Goal: Task Accomplishment & Management: Complete application form

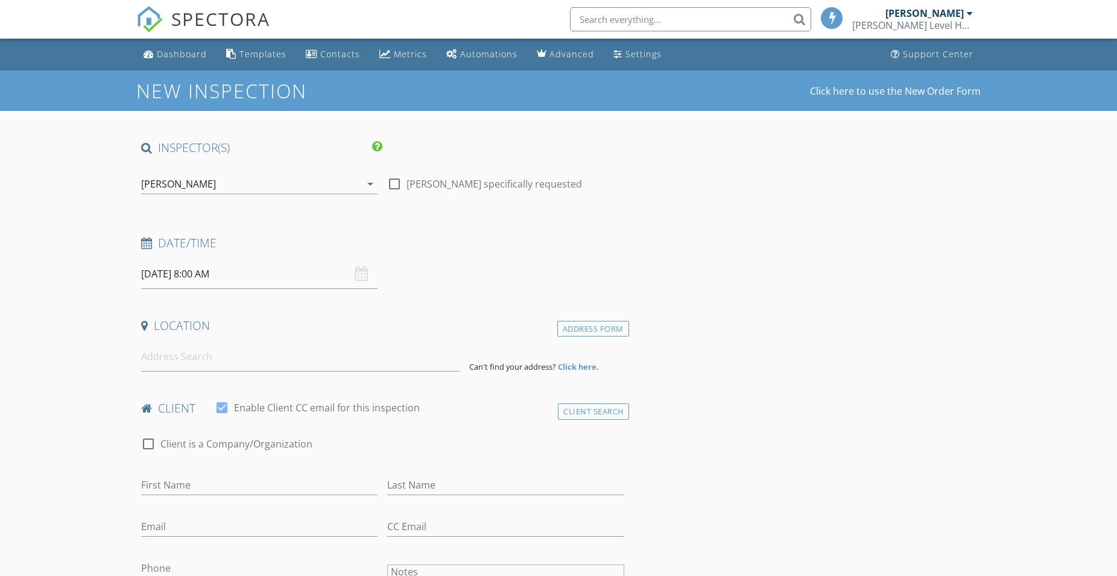
select select "7"
click at [180, 274] on input "08/28/2025 8:00 AM" at bounding box center [259, 274] width 236 height 30
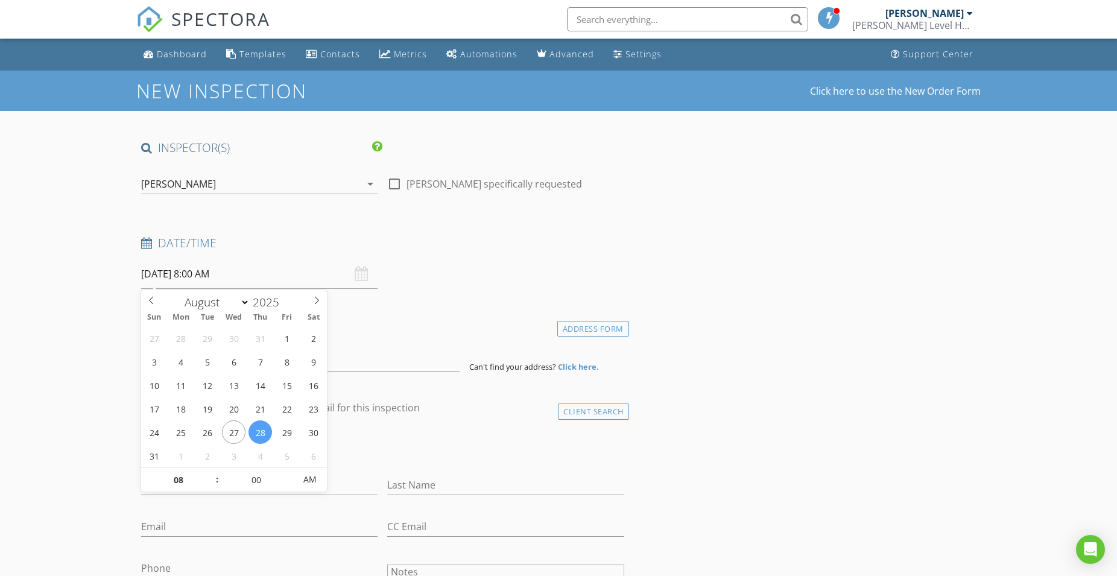
click at [195, 266] on input "08/28/2025 8:00 AM" at bounding box center [259, 274] width 236 height 30
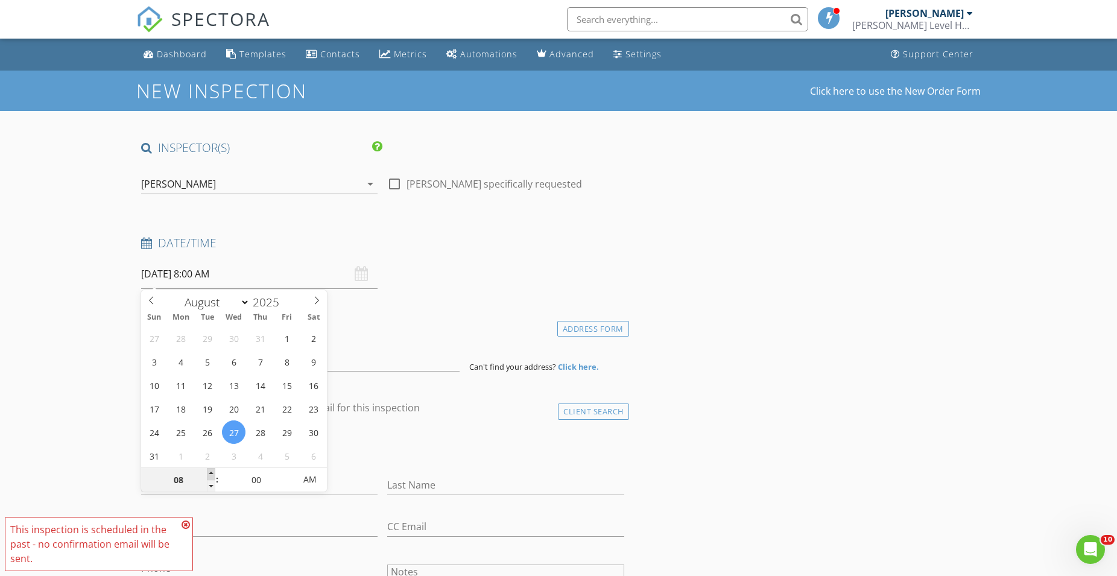
type input "08/27/2025 9:00 AM"
type input "09"
click at [210, 471] on span at bounding box center [211, 474] width 8 height 12
type input "08/27/2025 10:00 AM"
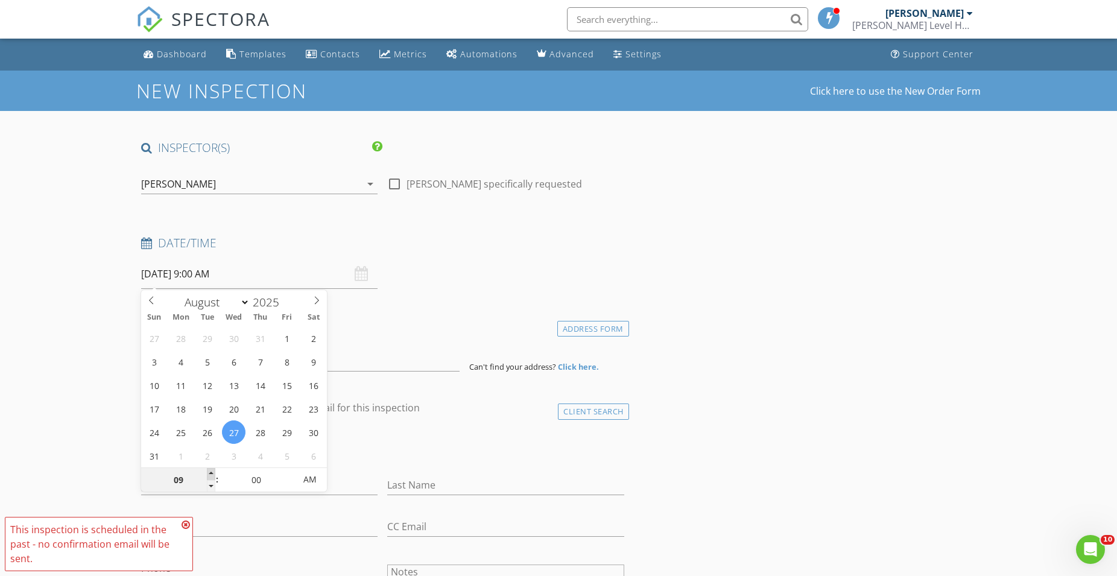
type input "10"
type input "08/27/2025 11:00 AM"
type input "11"
click at [210, 471] on span at bounding box center [211, 474] width 8 height 12
type input "08/27/2025 12:00 PM"
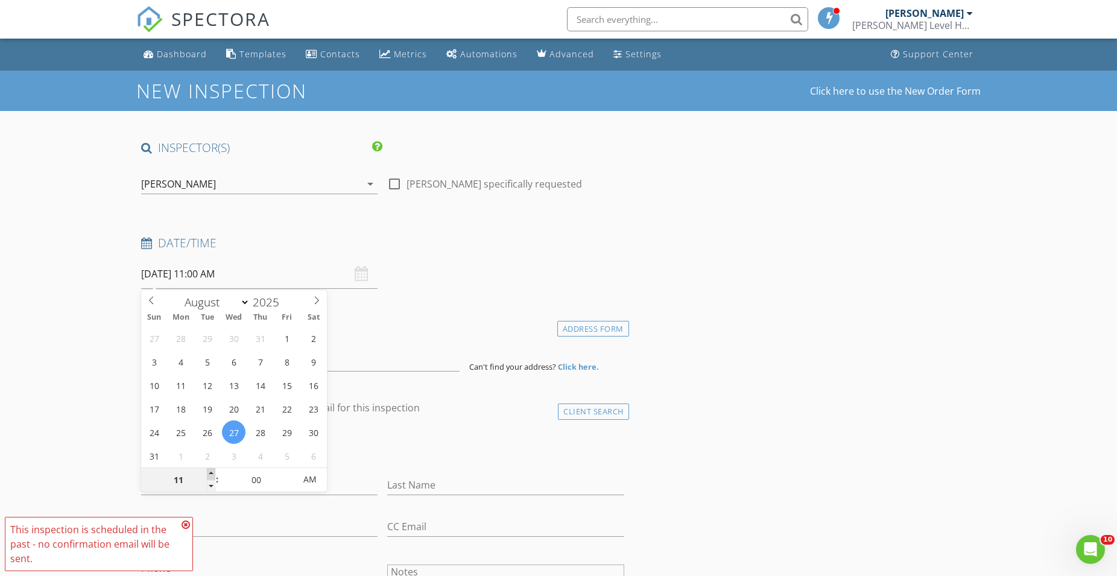
type input "12"
click at [210, 471] on span at bounding box center [211, 474] width 8 height 12
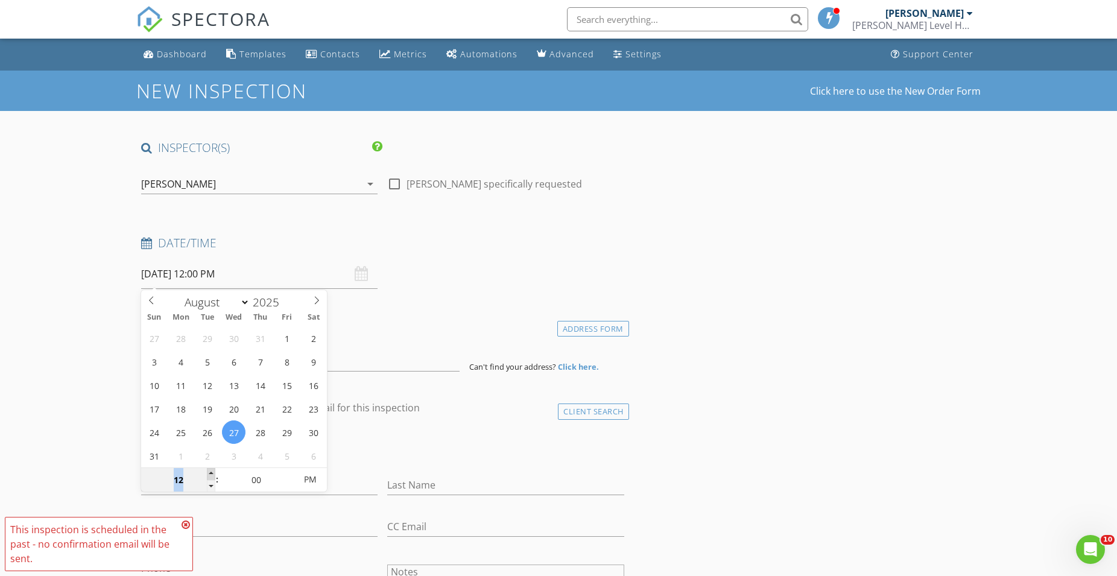
click at [210, 471] on span at bounding box center [211, 474] width 8 height 12
type input "08/27/2025 5:00 PM"
type input "05"
click at [215, 470] on span at bounding box center [211, 474] width 8 height 12
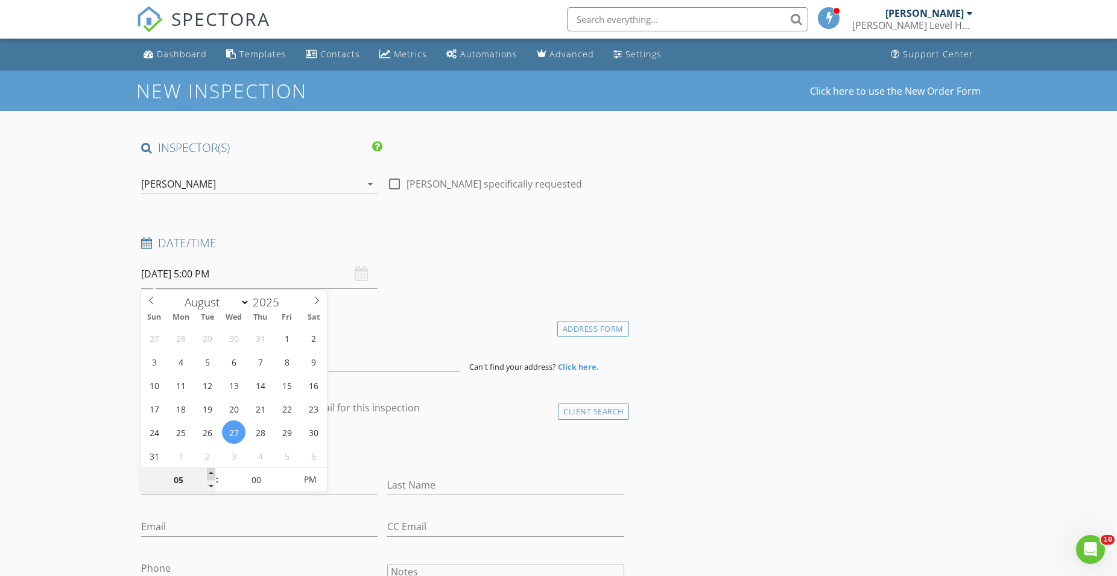
type input "[DATE] 6:00 PM"
type input "06"
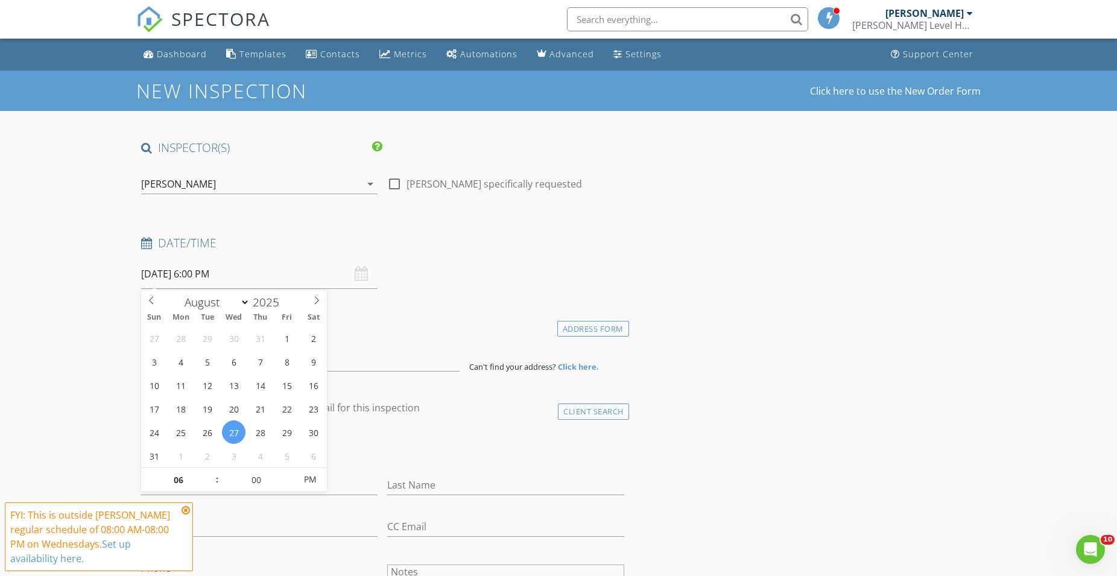
click at [188, 513] on icon at bounding box center [186, 510] width 8 height 10
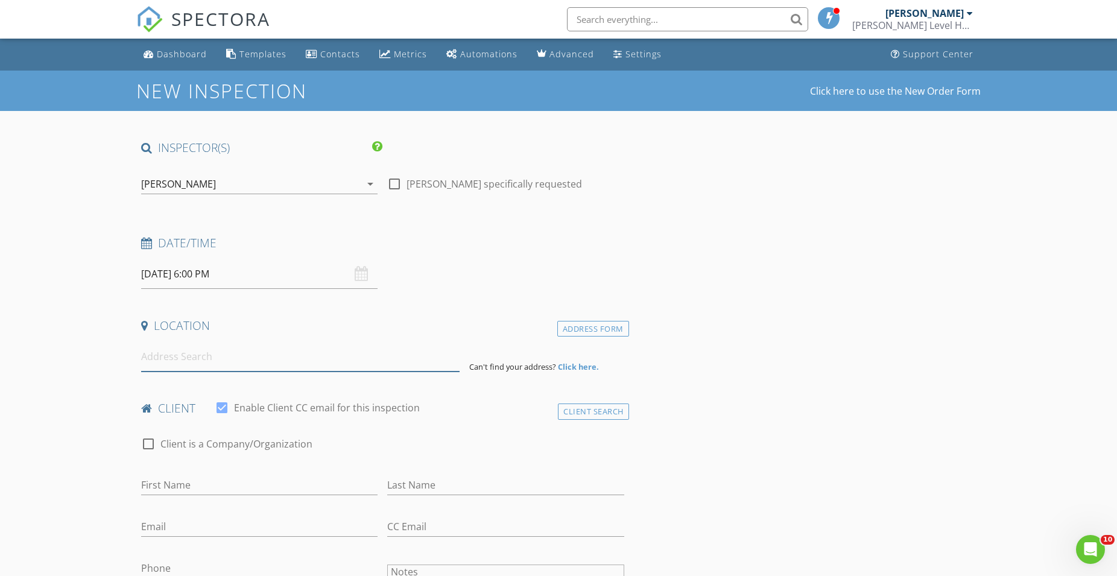
click at [182, 354] on input at bounding box center [300, 357] width 318 height 30
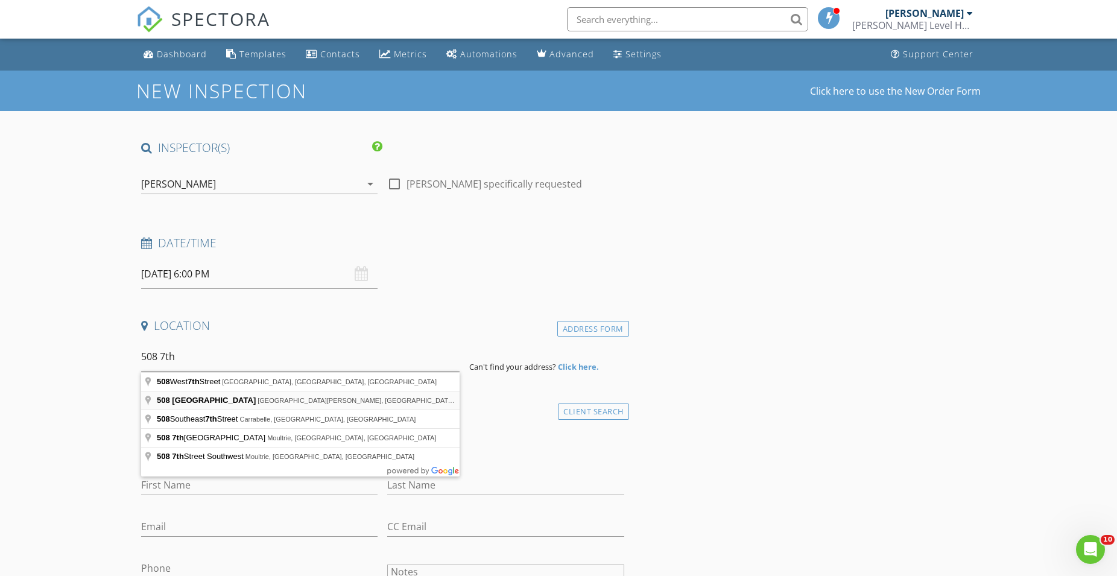
type input "508 Seventh Street, Port St. Joe, FL, USA"
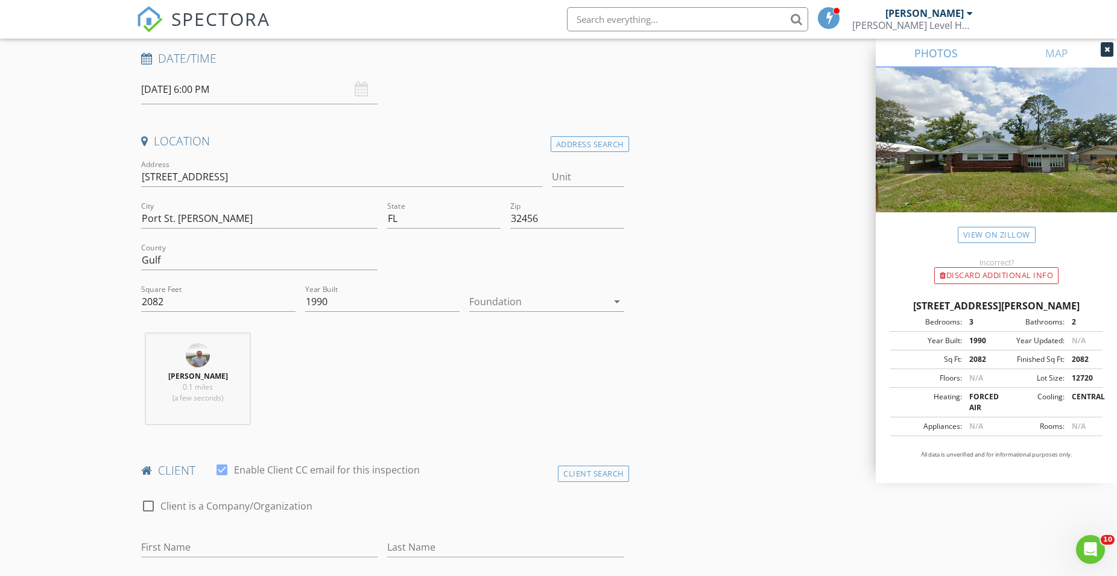
scroll to position [193, 0]
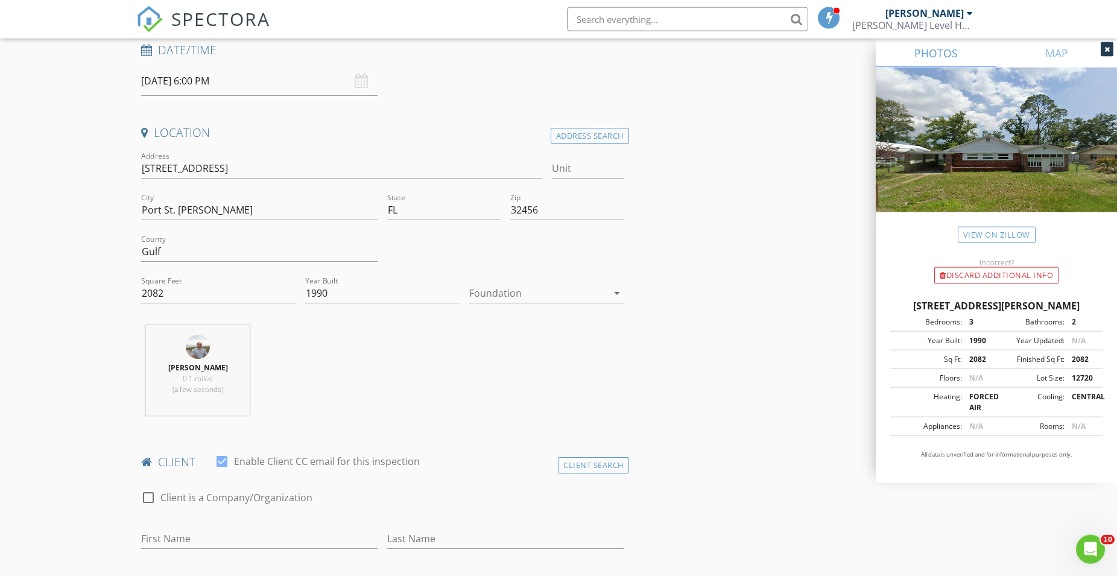
click at [212, 491] on label "Client is a Company/Organization" at bounding box center [236, 497] width 152 height 12
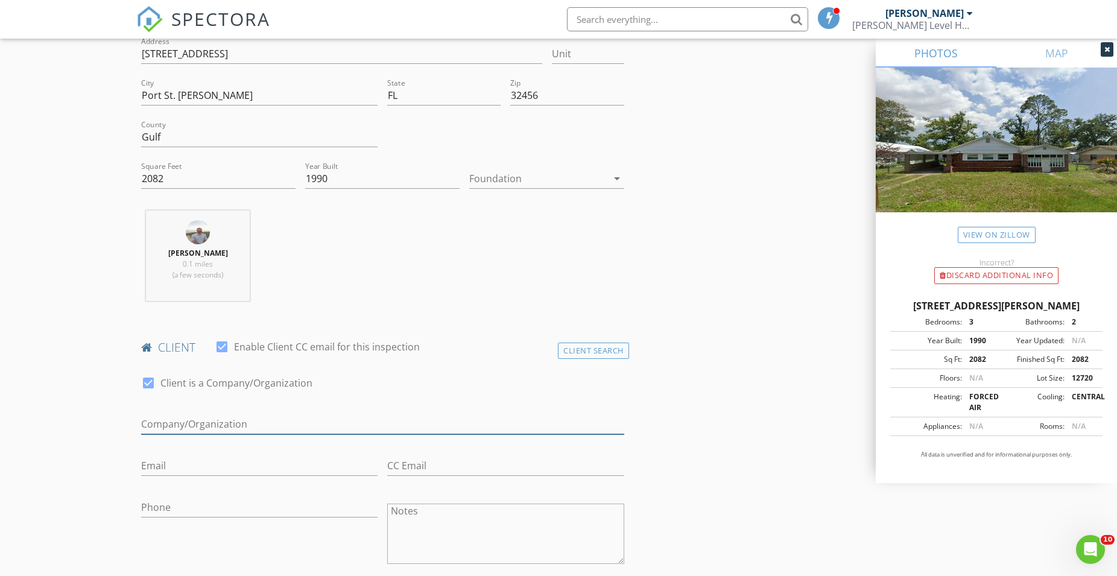
click at [185, 425] on input "Enable Client CC email for this inspection" at bounding box center [382, 424] width 483 height 20
click at [147, 382] on div at bounding box center [148, 383] width 21 height 21
checkbox input "false"
click at [163, 434] on input "First Name" at bounding box center [259, 424] width 236 height 20
type input "[PERSON_NAME]"
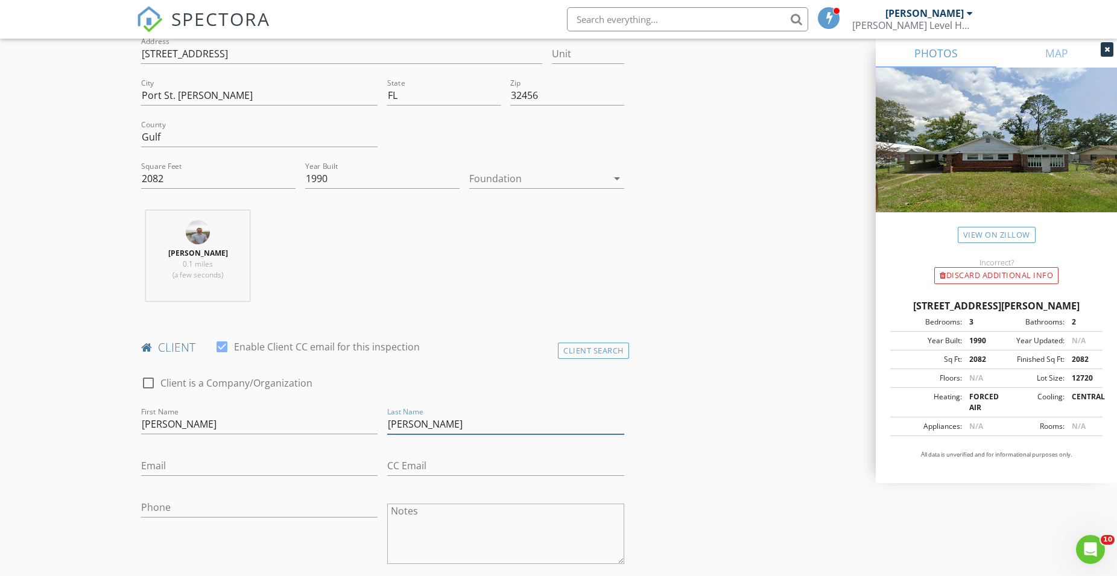
type input "[PERSON_NAME]"
click at [154, 470] on input "Email" at bounding box center [259, 466] width 236 height 20
type input "[EMAIL_ADDRESS][DOMAIN_NAME]"
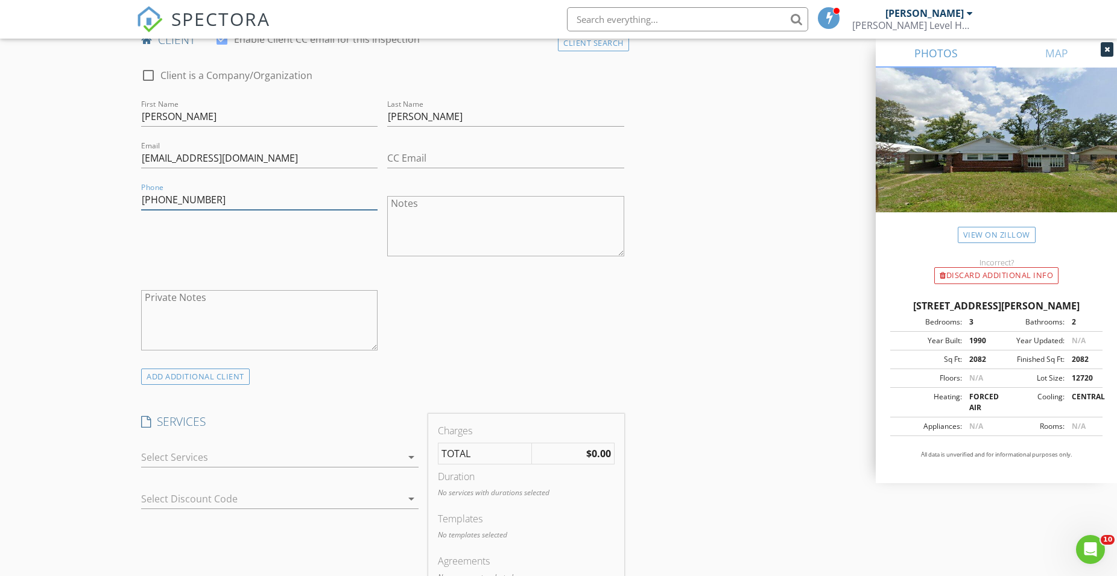
type input "[PHONE_NUMBER]"
click at [262, 461] on div at bounding box center [271, 456] width 261 height 19
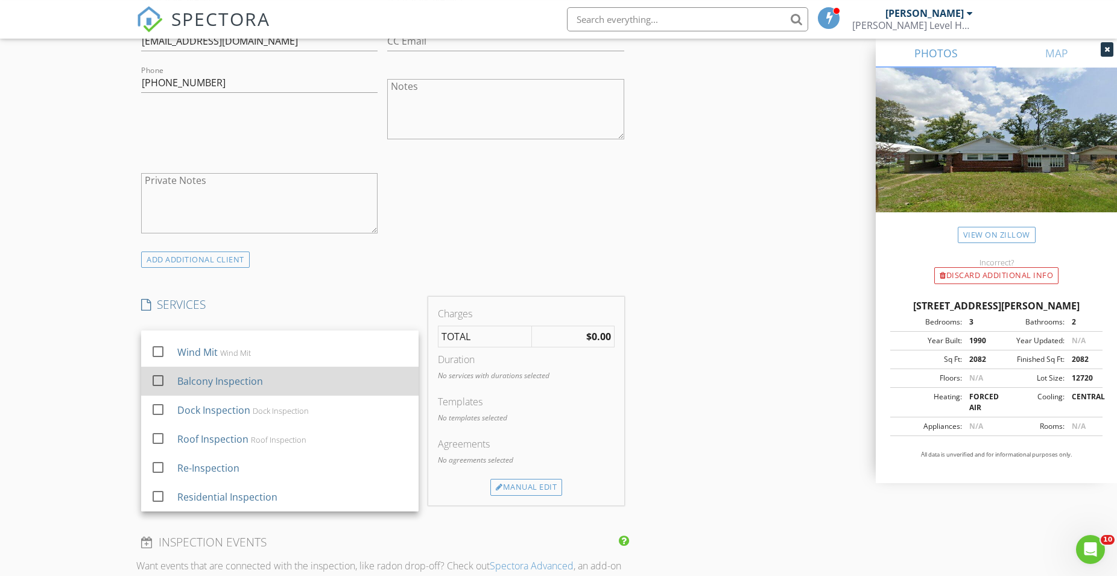
scroll to position [738, 0]
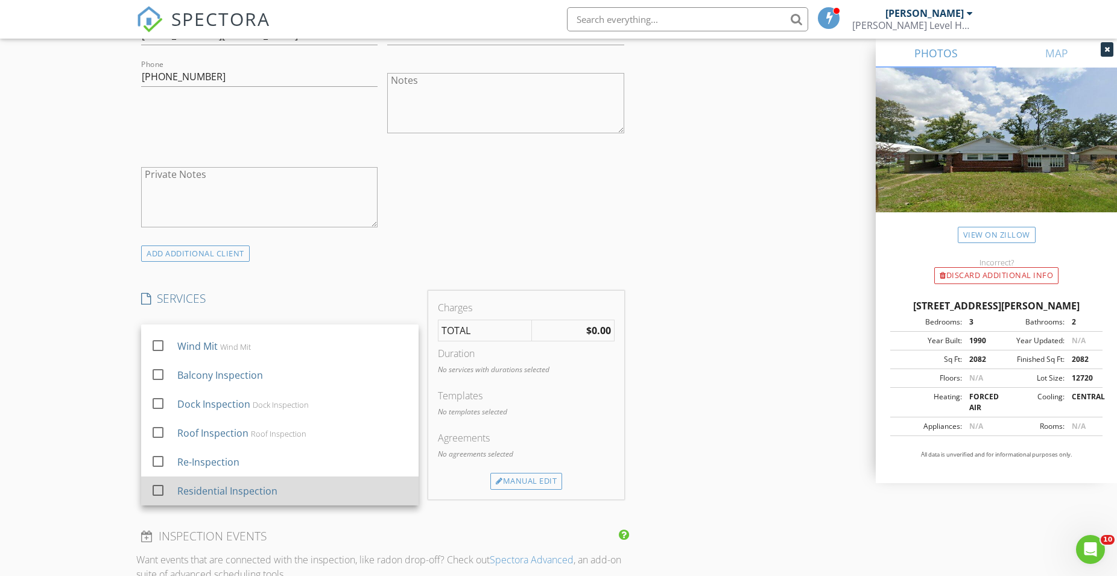
click at [155, 490] on div at bounding box center [158, 490] width 21 height 21
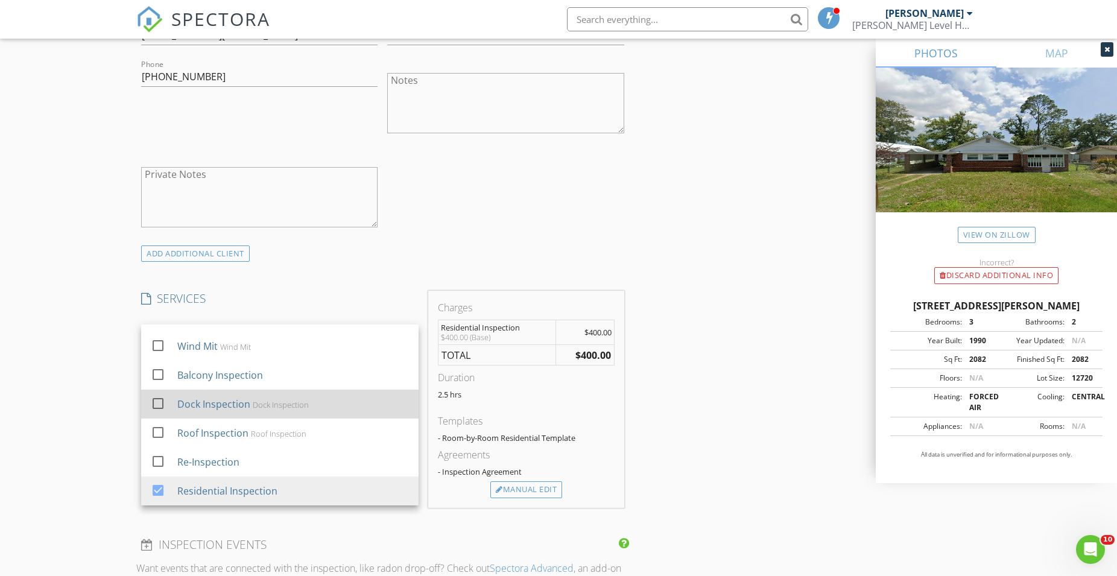
scroll to position [0, 0]
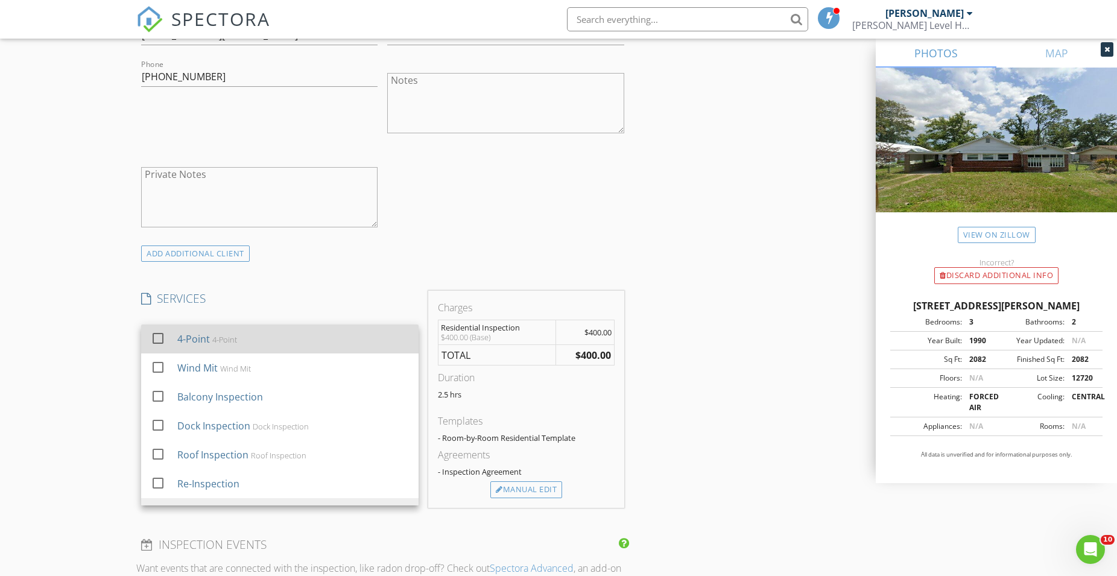
click at [155, 339] on div at bounding box center [158, 338] width 21 height 21
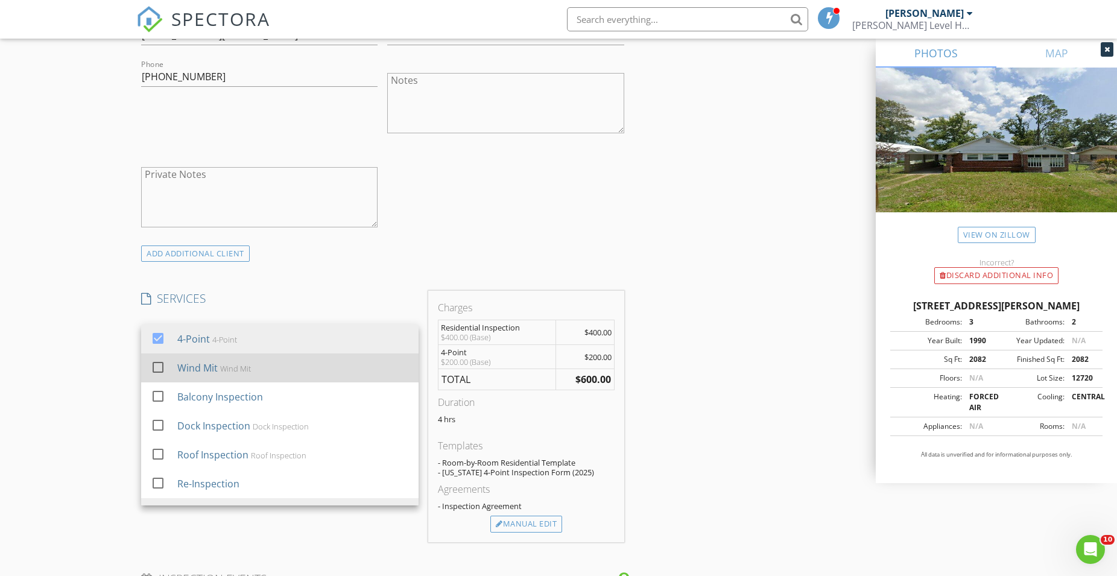
click at [156, 365] on div at bounding box center [158, 367] width 21 height 21
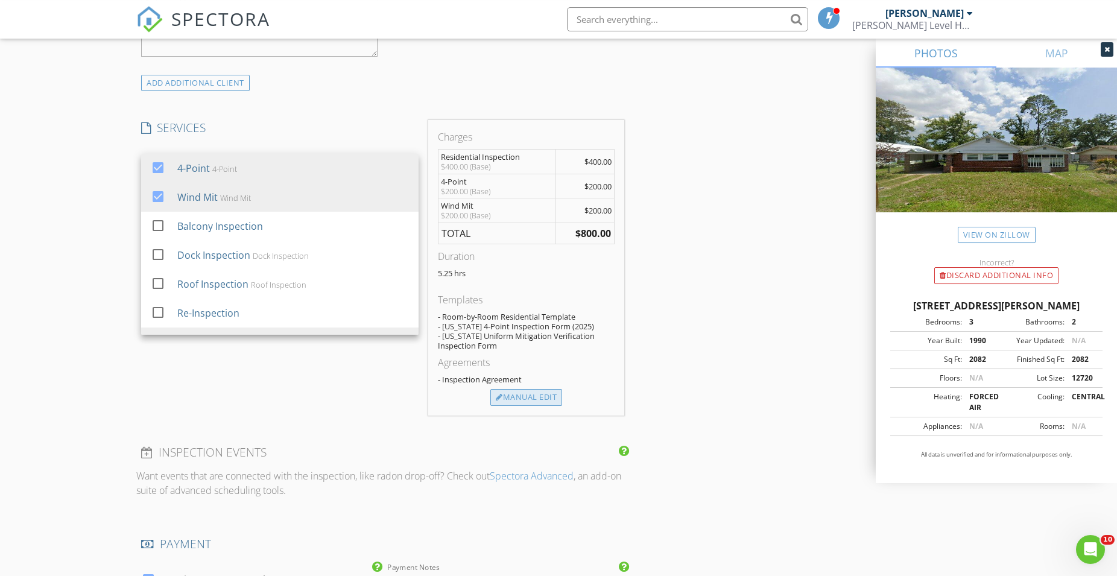
scroll to position [923, 0]
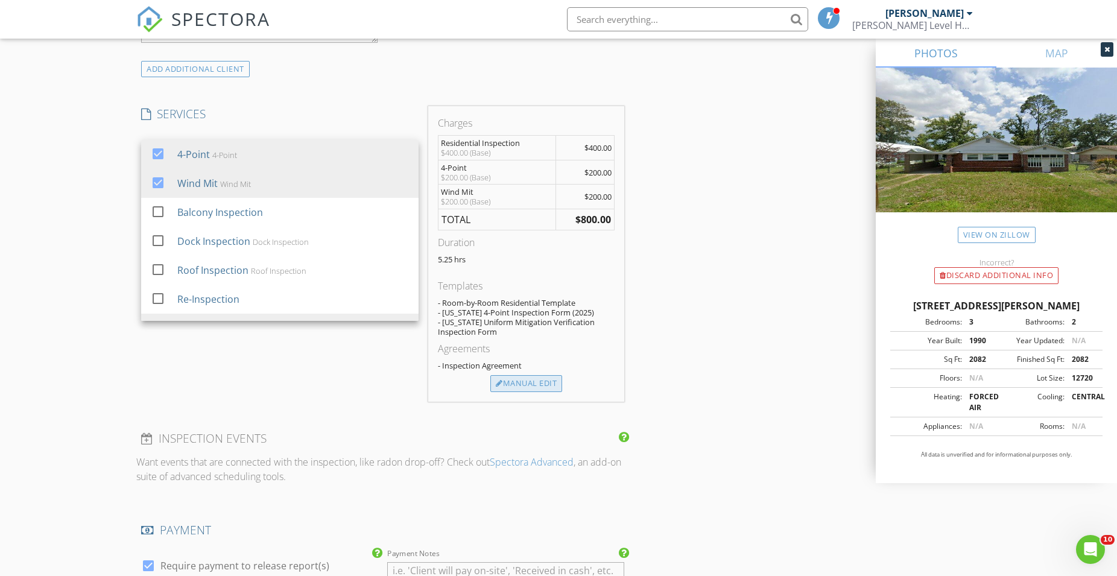
click at [524, 385] on div "Manual Edit" at bounding box center [526, 383] width 72 height 17
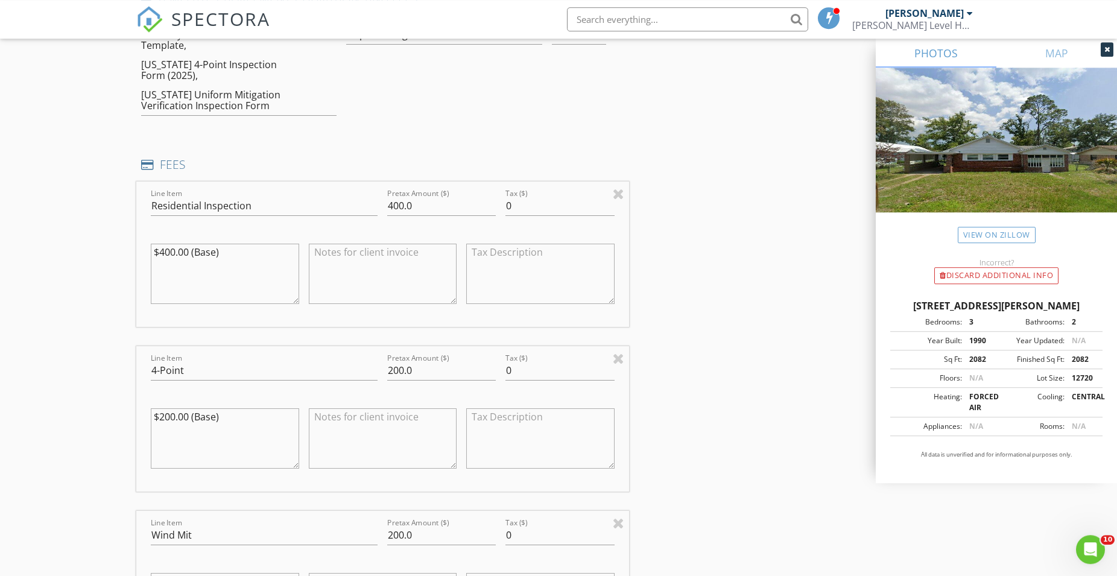
scroll to position [1107, 0]
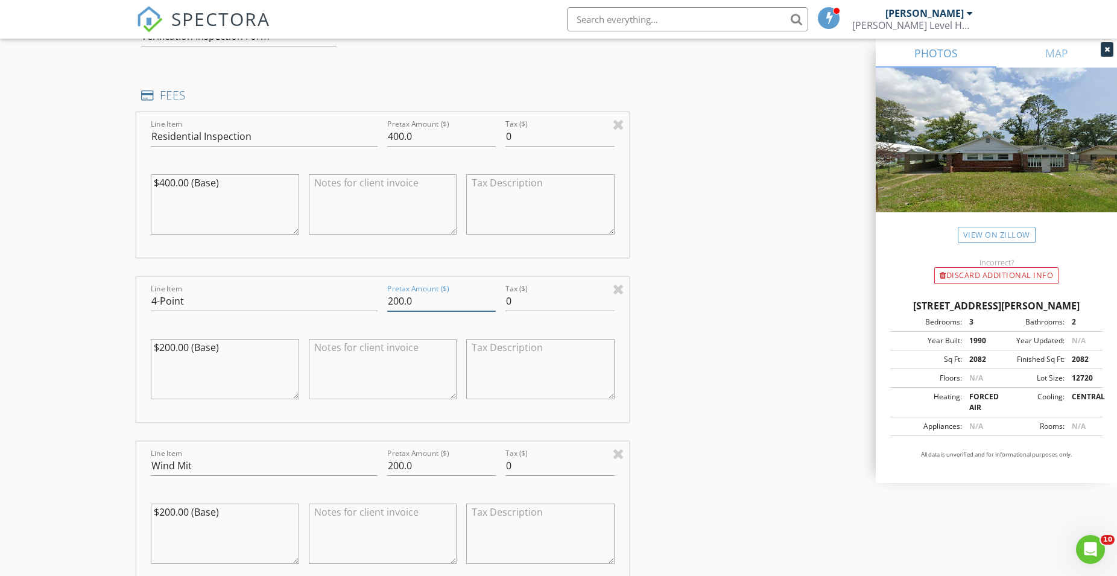
drag, startPoint x: 389, startPoint y: 299, endPoint x: 406, endPoint y: 299, distance: 16.9
click at [406, 299] on input "200.0" at bounding box center [441, 301] width 109 height 20
type input "125.0"
drag, startPoint x: 388, startPoint y: 464, endPoint x: 403, endPoint y: 462, distance: 15.3
click at [403, 462] on input "200.0" at bounding box center [441, 466] width 109 height 20
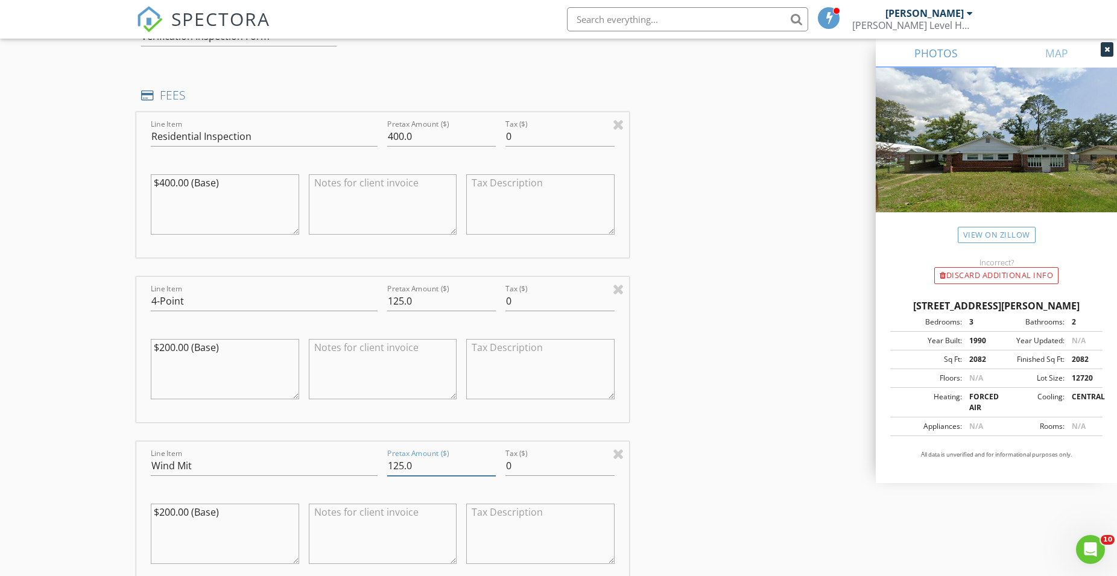
type input "125.0"
click at [704, 312] on div "INSPECTOR(S) check_box Trevor Seay PRIMARY Trevor Seay arrow_drop_down check_bo…" at bounding box center [558, 287] width 844 height 2509
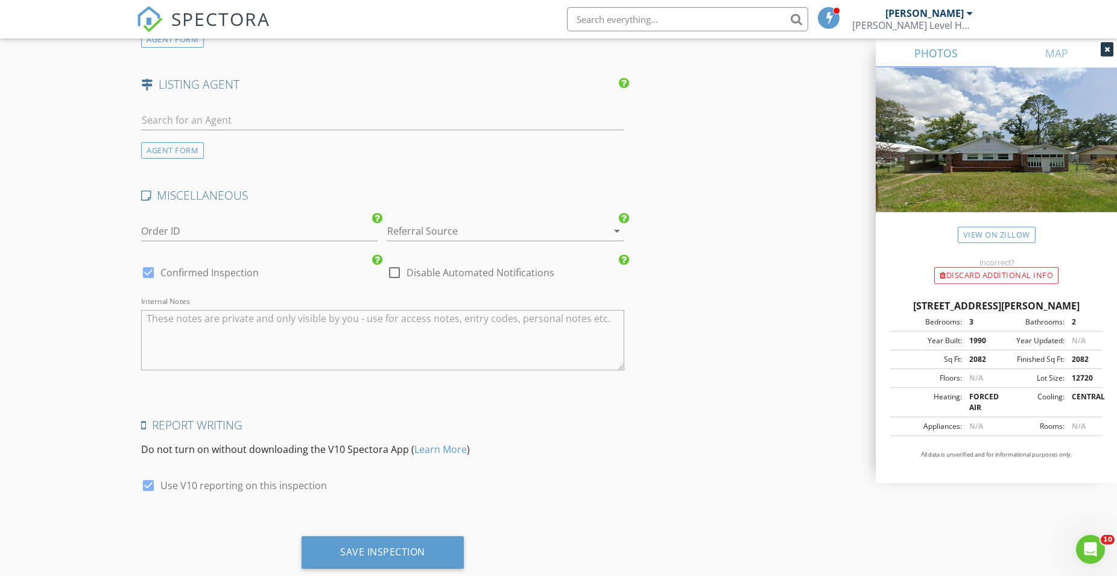
scroll to position [2102, 0]
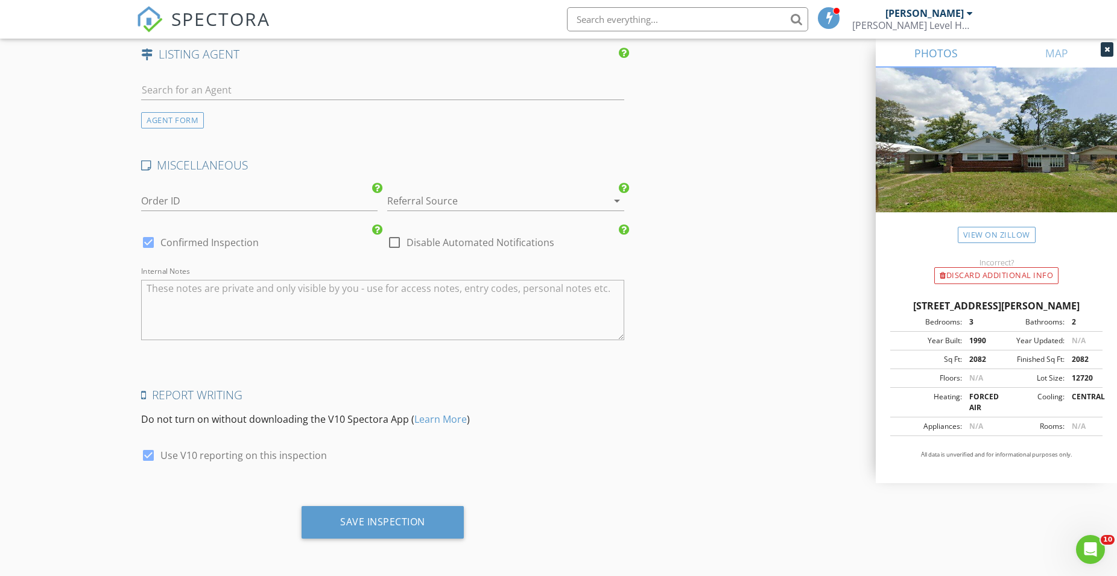
click at [209, 308] on textarea "Internal Notes" at bounding box center [382, 310] width 483 height 60
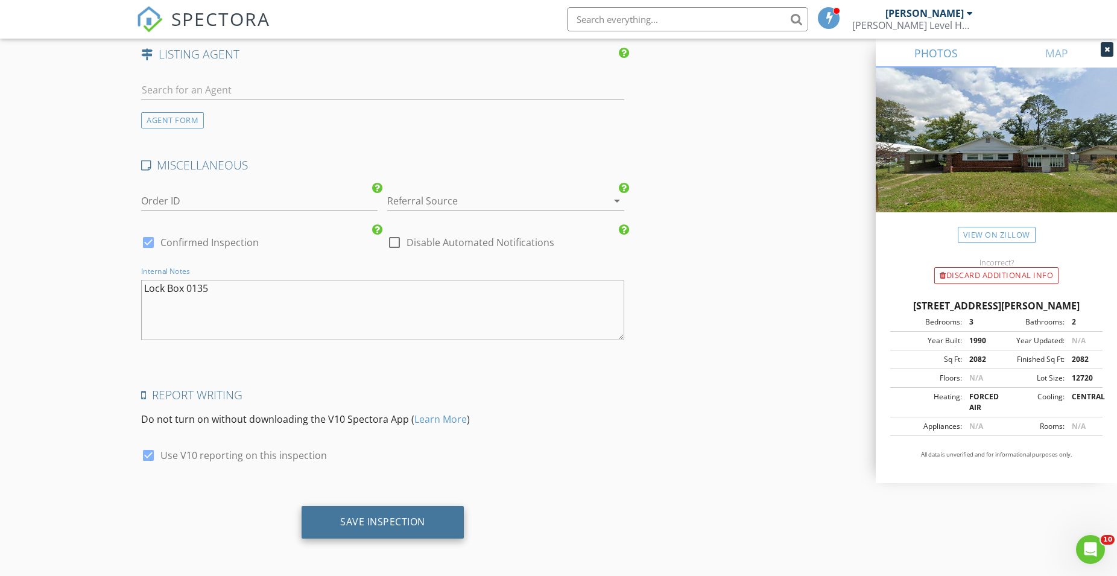
type textarea "Lock Box 0135"
click at [388, 519] on div "Save Inspection" at bounding box center [382, 522] width 85 height 12
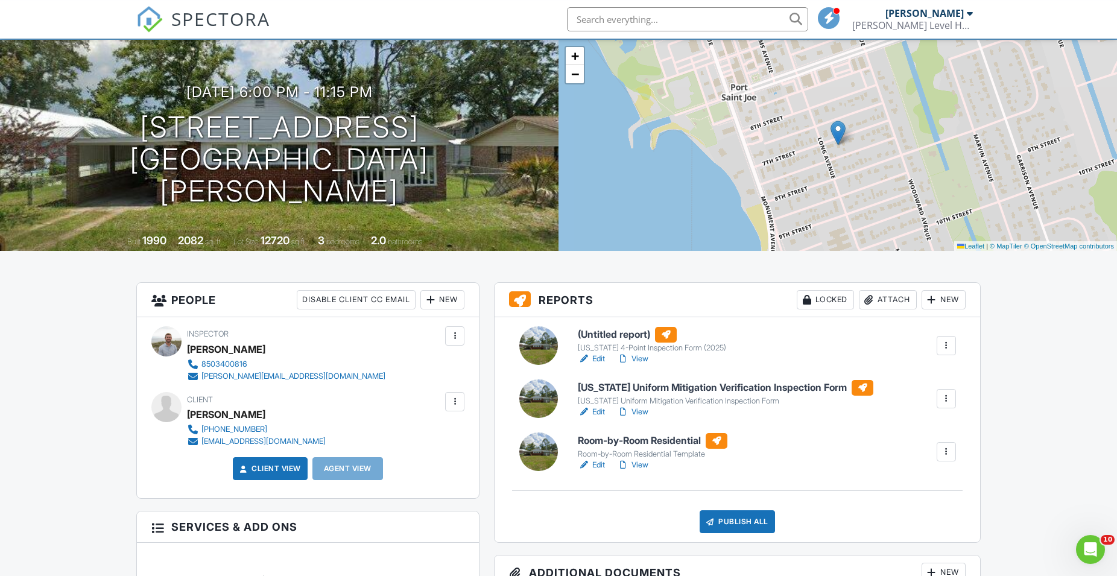
scroll to position [60, 0]
